Goal: Task Accomplishment & Management: Manage account settings

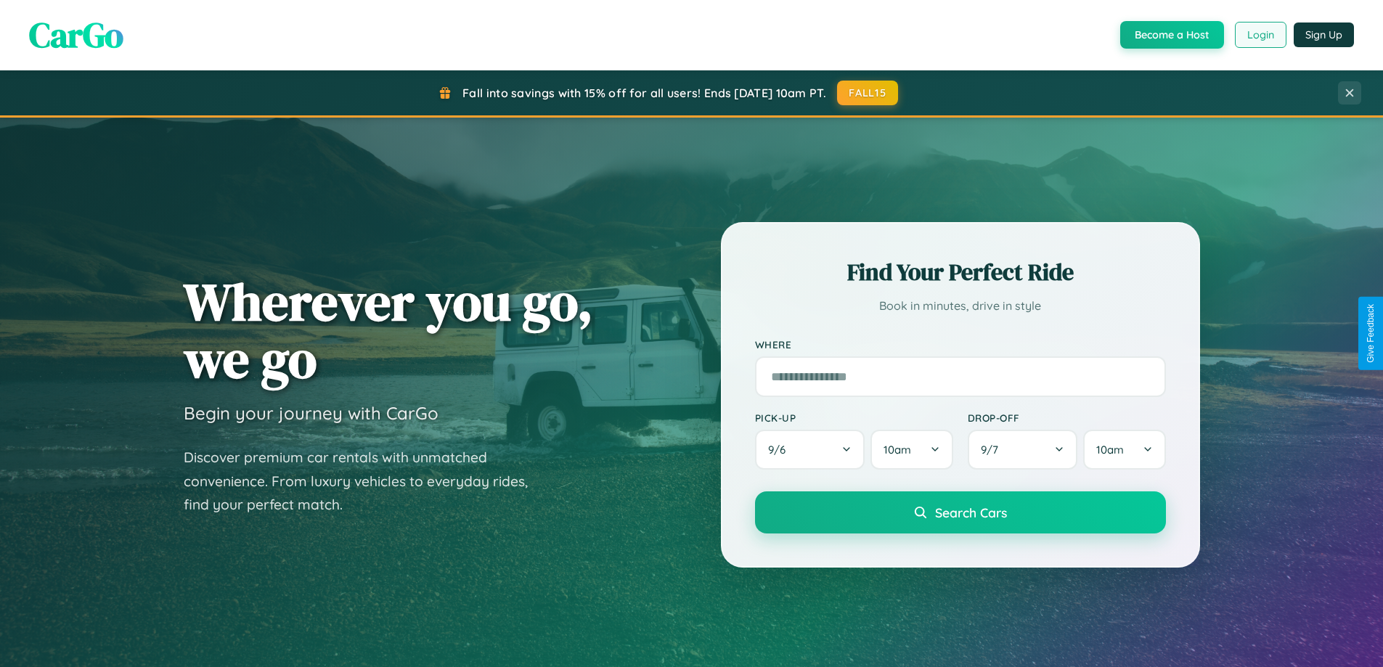
click at [1260, 35] on button "Login" at bounding box center [1261, 35] width 52 height 26
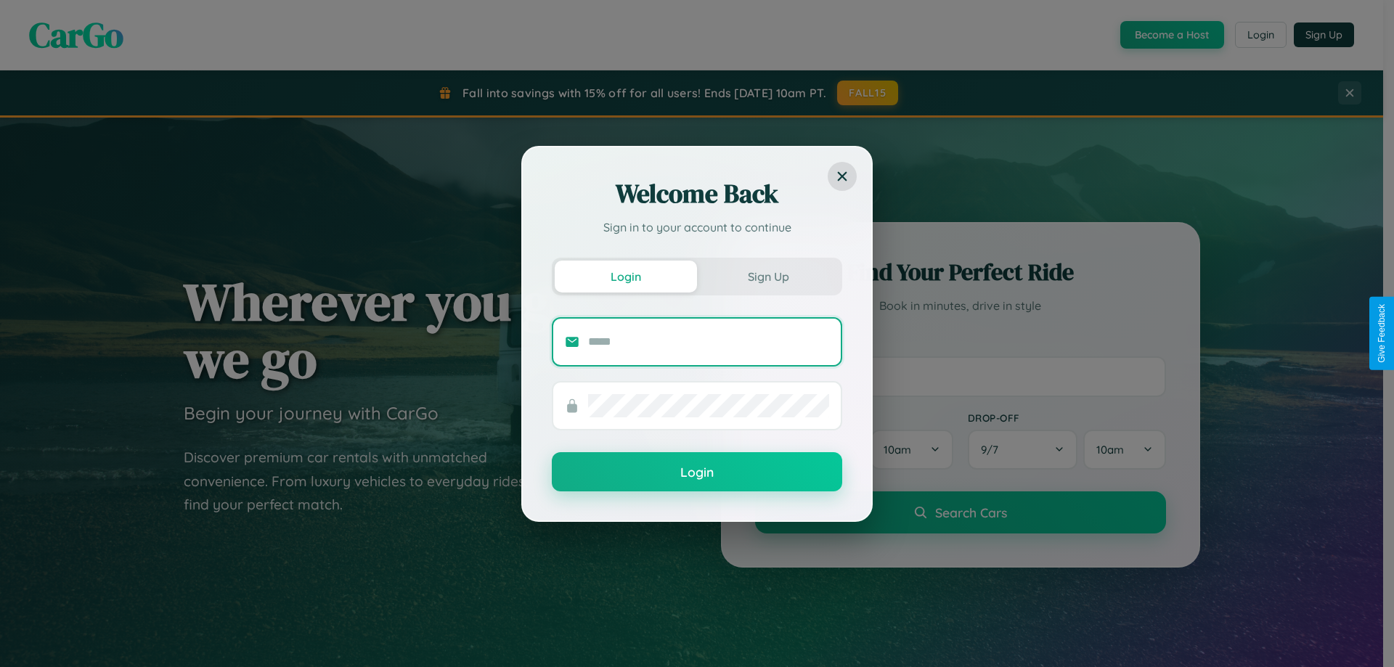
click at [709, 341] on input "text" at bounding box center [708, 341] width 241 height 23
type input "**********"
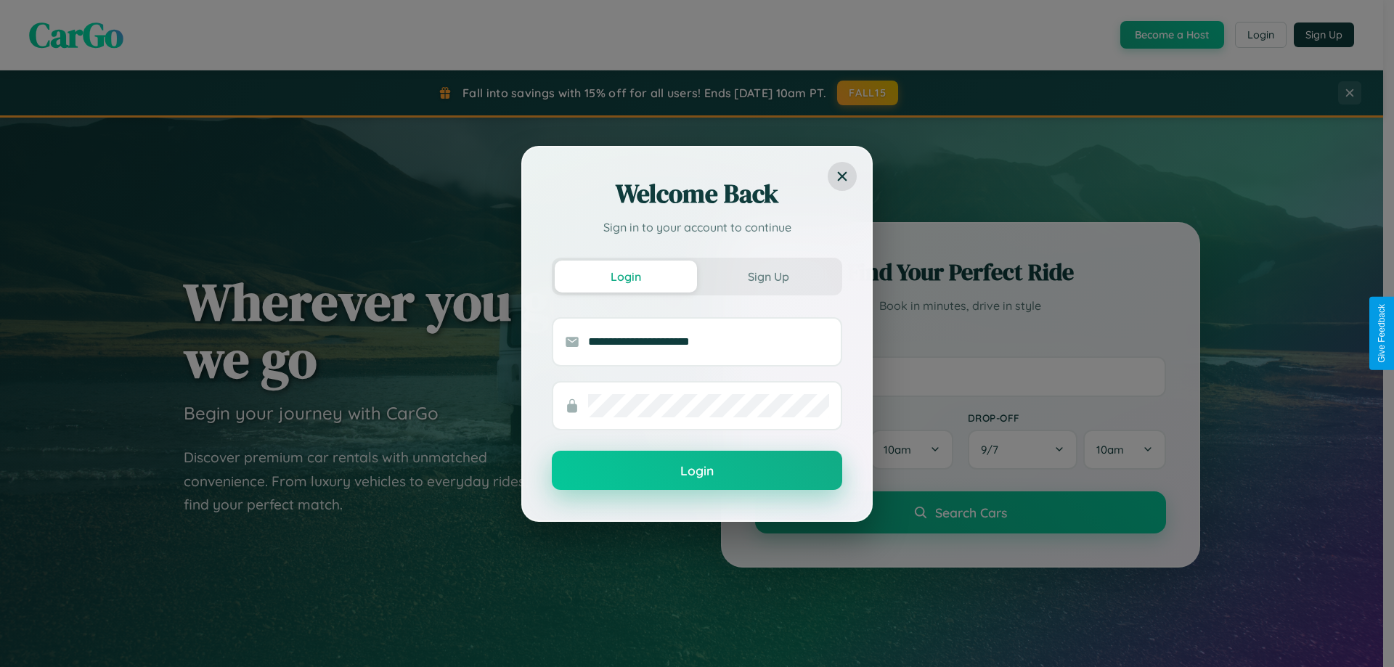
click at [697, 471] on button "Login" at bounding box center [697, 470] width 290 height 39
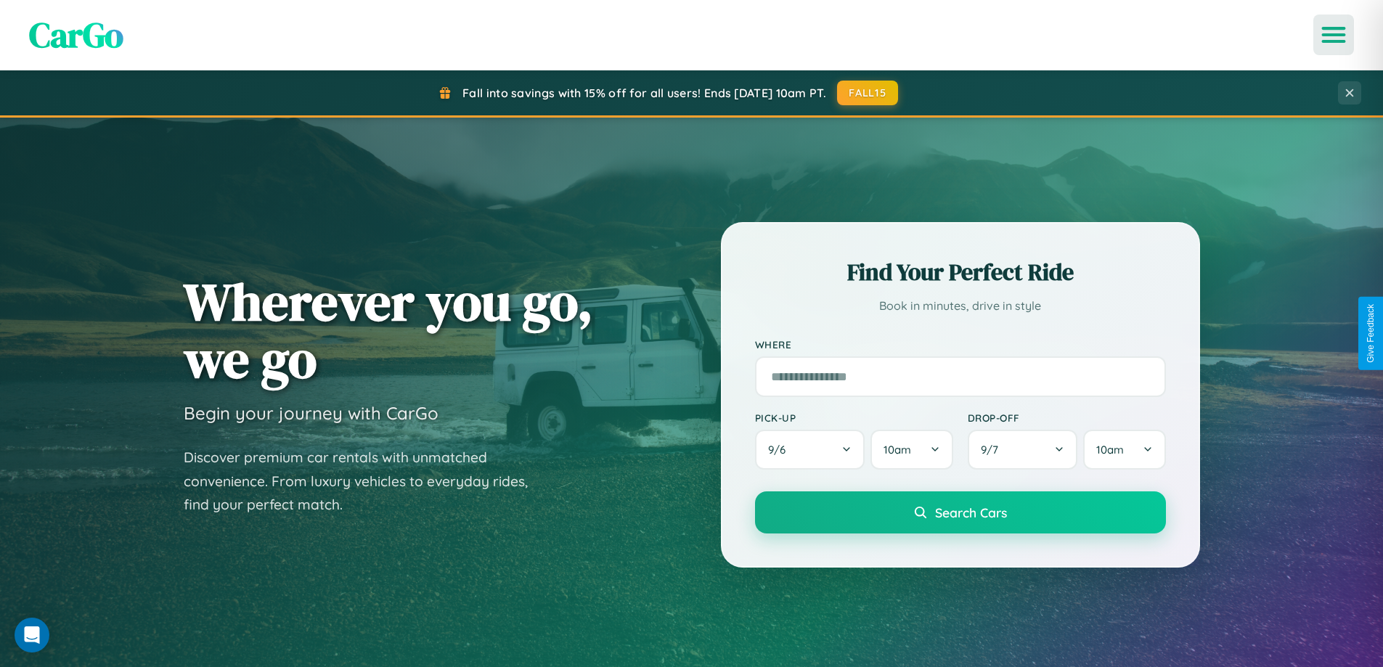
click at [1334, 35] on icon "Open menu" at bounding box center [1333, 34] width 21 height 13
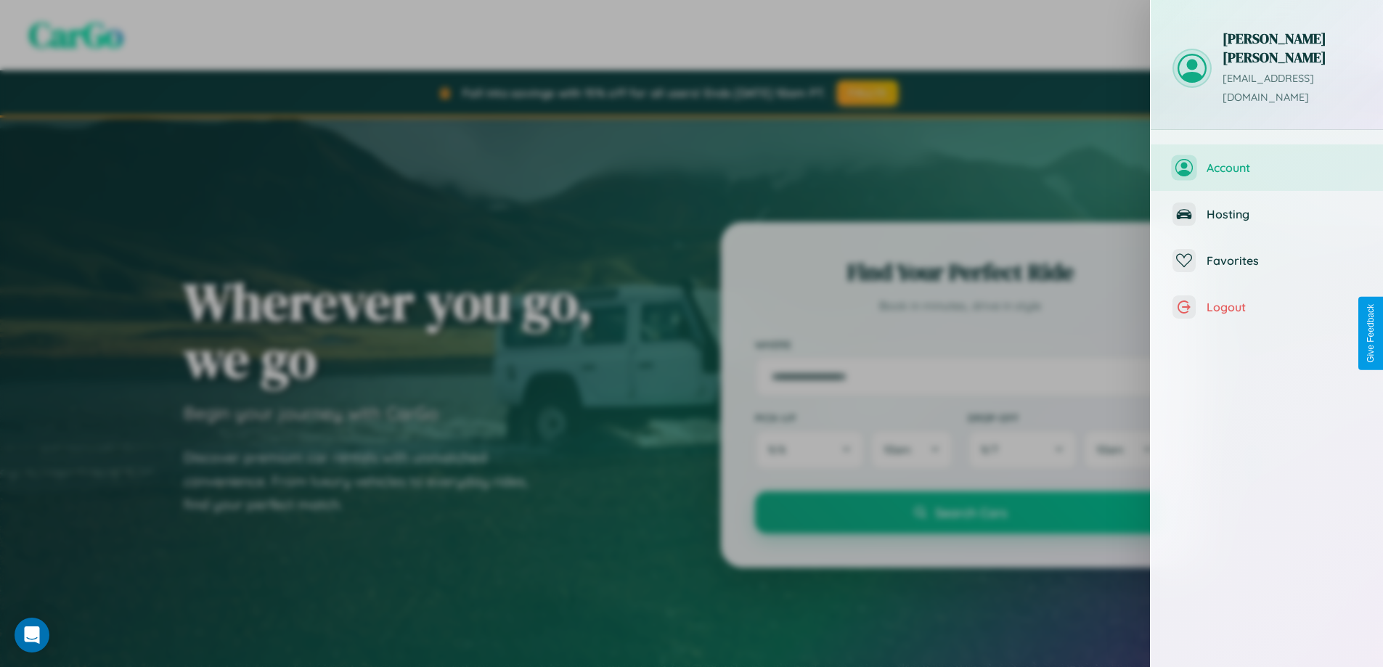
click at [1267, 160] on span "Account" at bounding box center [1284, 167] width 155 height 15
